Goal: Task Accomplishment & Management: Manage account settings

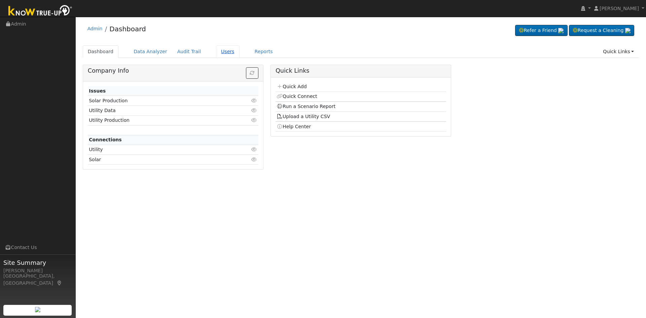
click at [216, 46] on link "Users" at bounding box center [228, 51] width 24 height 12
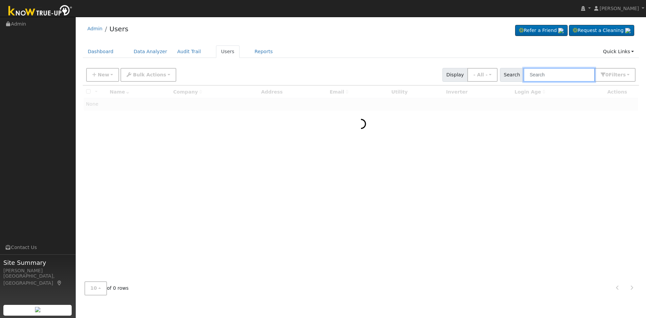
click at [550, 72] on input "text" at bounding box center [559, 75] width 71 height 14
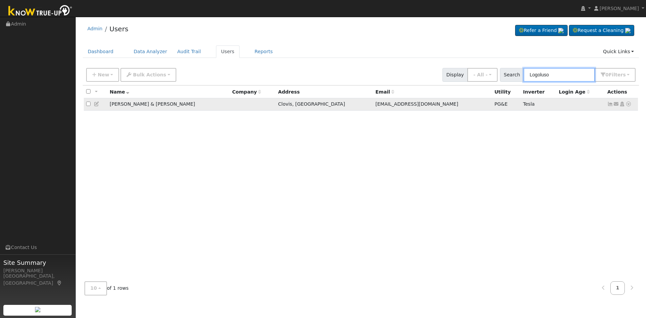
type input "Logoluso"
click at [623, 105] on icon at bounding box center [622, 104] width 6 height 5
